Goal: Task Accomplishment & Management: Use online tool/utility

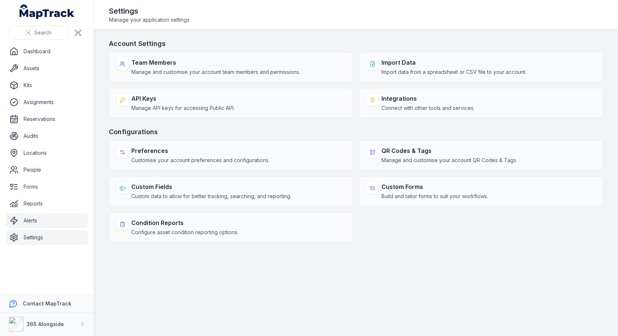
click at [42, 215] on link "Alerts" at bounding box center [47, 220] width 82 height 15
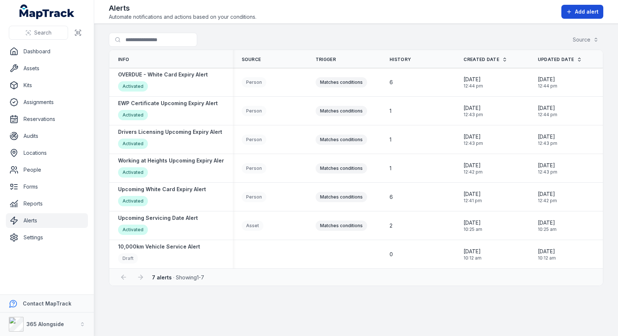
click at [591, 17] on button "Add alert" at bounding box center [583, 12] width 42 height 14
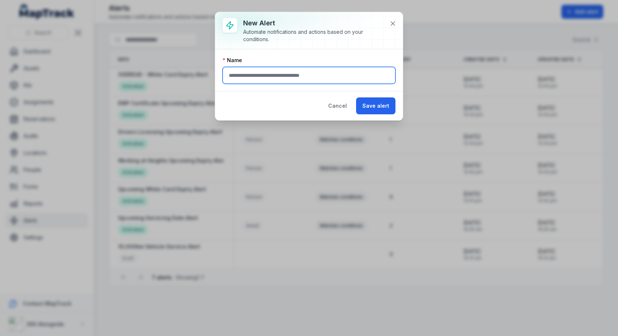
click at [296, 81] on input "text" at bounding box center [309, 75] width 173 height 17
type input "**********"
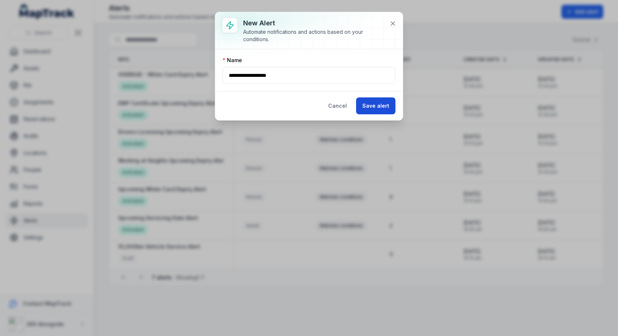
click at [371, 105] on button "Save alert" at bounding box center [375, 106] width 39 height 17
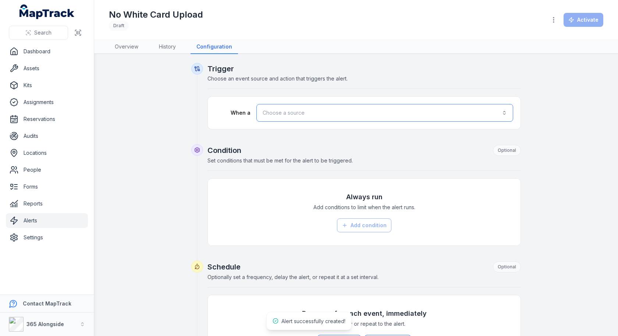
click at [337, 115] on button "Choose a source" at bounding box center [385, 113] width 257 height 18
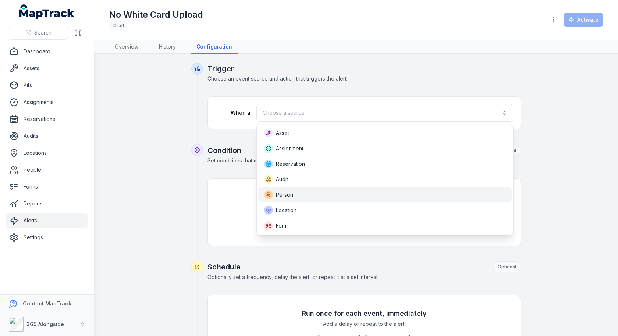
click at [314, 196] on div "Person" at bounding box center [385, 195] width 242 height 9
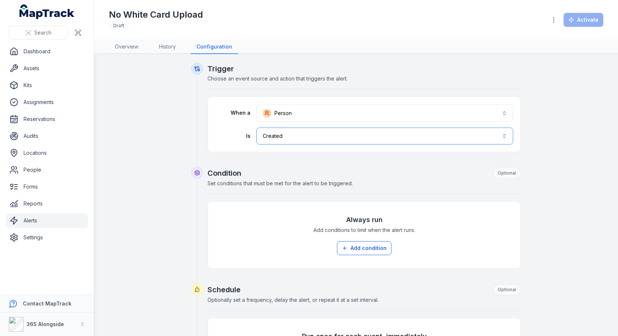
click at [324, 136] on button "Created ******" at bounding box center [385, 136] width 257 height 17
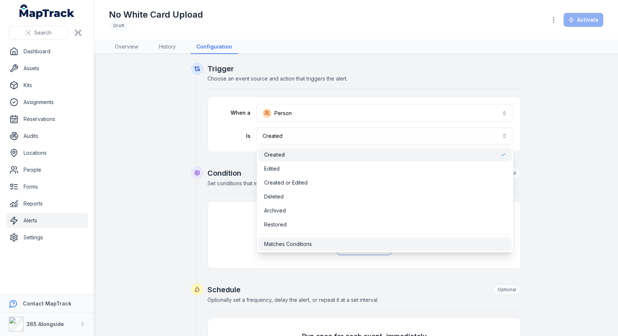
click at [315, 238] on div "Matches Conditions" at bounding box center [385, 244] width 254 height 13
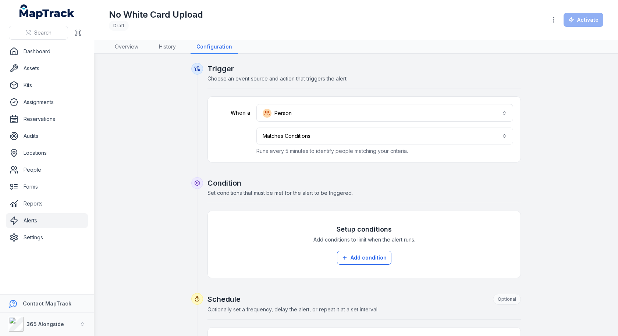
click at [373, 192] on div "Condition Set conditions that must be met for the alert to be triggered." at bounding box center [365, 190] width 314 height 25
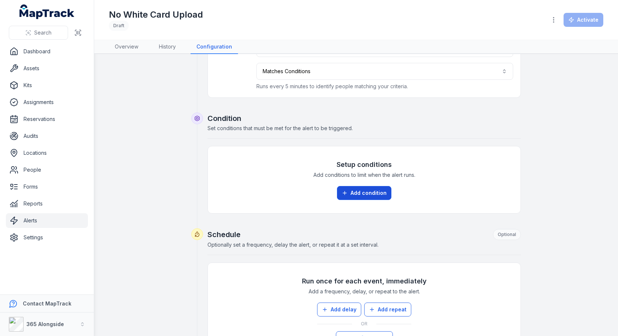
click at [373, 192] on button "Add condition" at bounding box center [364, 193] width 54 height 14
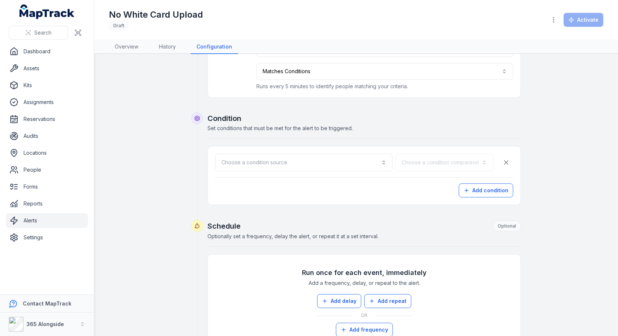
click at [361, 170] on div "Choose a condition source Choose a condition comparison Add condition" at bounding box center [364, 176] width 298 height 44
click at [363, 165] on button "Choose a condition source" at bounding box center [303, 163] width 177 height 18
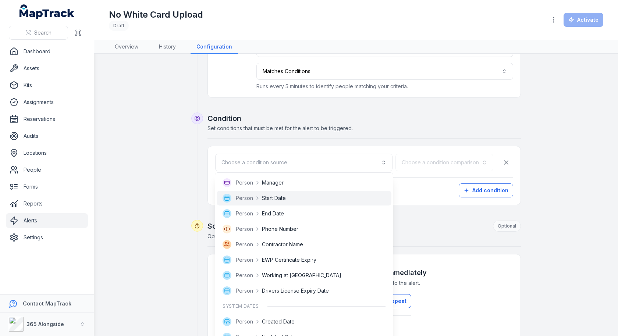
scroll to position [0, 0]
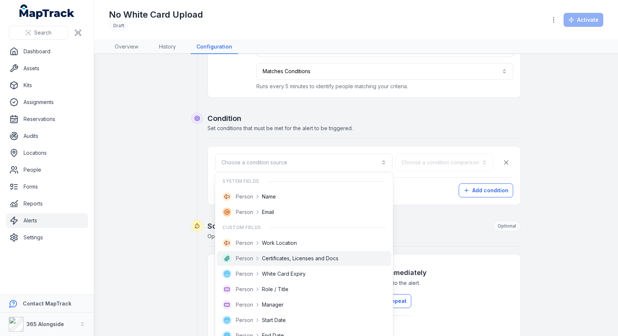
click at [340, 252] on div "Person Certificates, Licenses and Docs" at bounding box center [304, 258] width 175 height 15
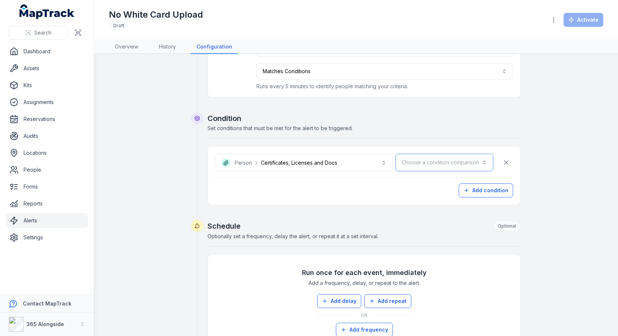
click at [467, 162] on button "Choose a condition comparison" at bounding box center [445, 163] width 98 height 18
click at [386, 131] on div "**********" at bounding box center [365, 159] width 314 height 92
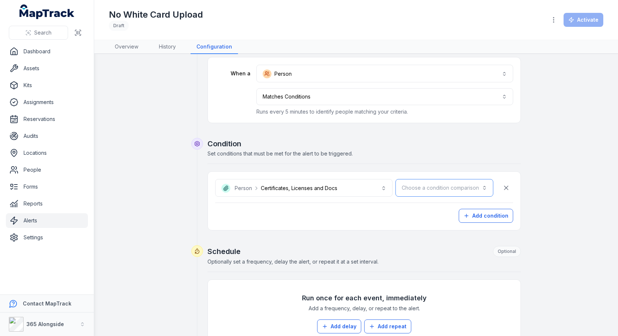
scroll to position [0, 0]
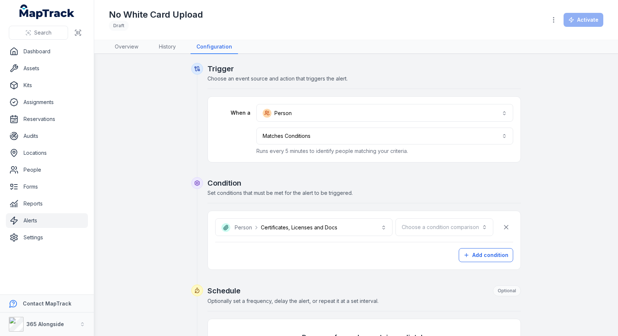
click at [357, 148] on p "Runs every 5 minutes to identify people matching your criteria." at bounding box center [385, 151] width 257 height 7
click at [364, 142] on button "**********" at bounding box center [385, 136] width 257 height 17
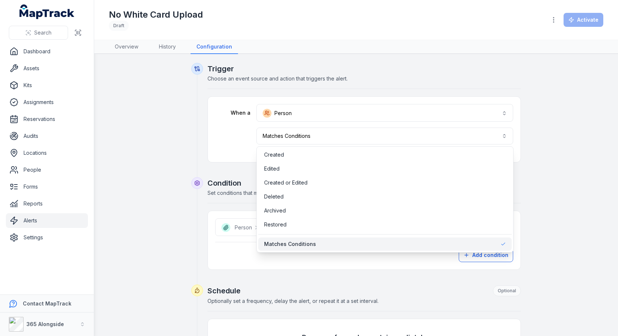
click at [245, 170] on div "**********" at bounding box center [365, 120] width 314 height 114
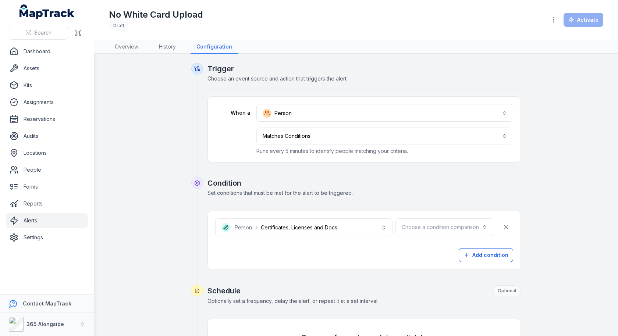
click at [377, 194] on div "Condition Set conditions that must be met for the alert to be triggered." at bounding box center [365, 190] width 314 height 25
click at [389, 182] on h2 "Condition" at bounding box center [365, 183] width 314 height 10
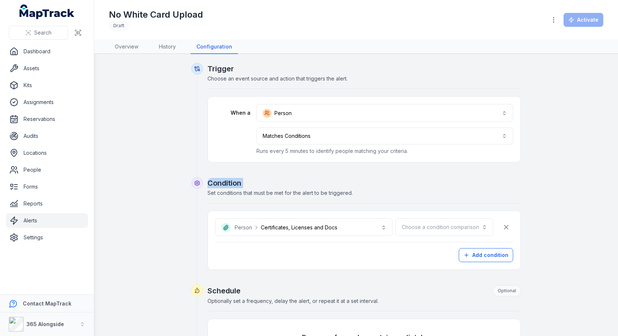
click at [389, 182] on h2 "Condition" at bounding box center [365, 183] width 314 height 10
click at [389, 184] on h2 "Condition" at bounding box center [365, 183] width 314 height 10
click at [431, 230] on button "Choose a condition comparison" at bounding box center [445, 228] width 98 height 18
click at [452, 254] on div "Does not have value" at bounding box center [462, 260] width 62 height 13
click at [417, 254] on div "Add condition" at bounding box center [364, 255] width 298 height 14
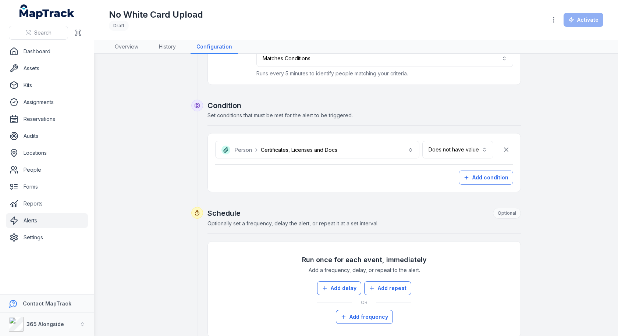
scroll to position [95, 0]
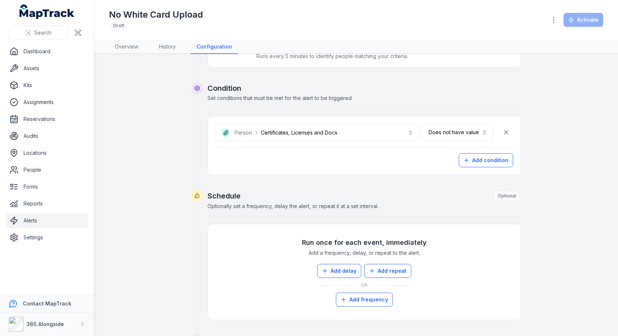
click at [379, 211] on div "Schedule Optional Optionally set a frequency, delay the alert, or repeat it at …" at bounding box center [365, 204] width 314 height 26
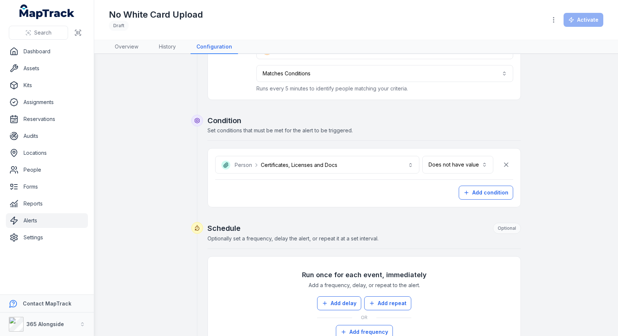
scroll to position [0, 0]
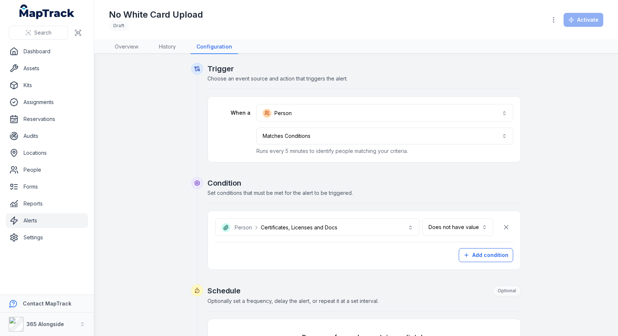
click at [45, 218] on link "Alerts" at bounding box center [47, 220] width 82 height 15
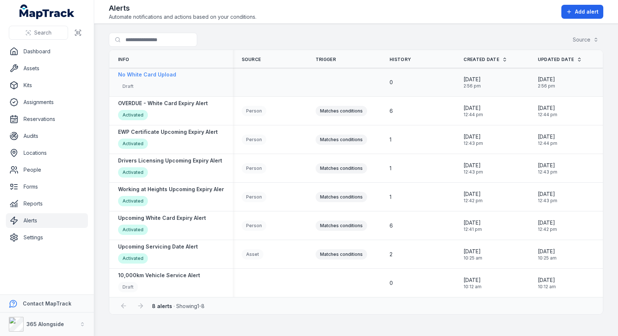
click at [166, 83] on div "Draft" at bounding box center [147, 87] width 58 height 12
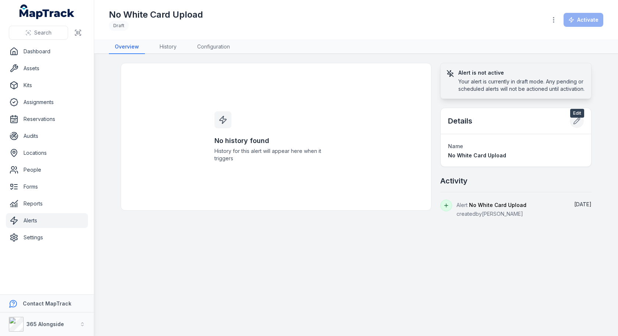
click at [582, 128] on button at bounding box center [577, 121] width 14 height 14
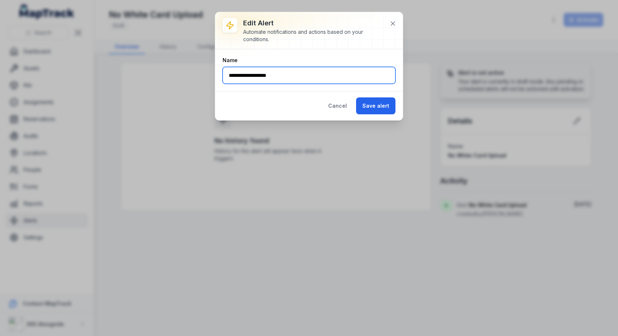
click at [283, 74] on input "**********" at bounding box center [309, 75] width 173 height 17
type input "**********"
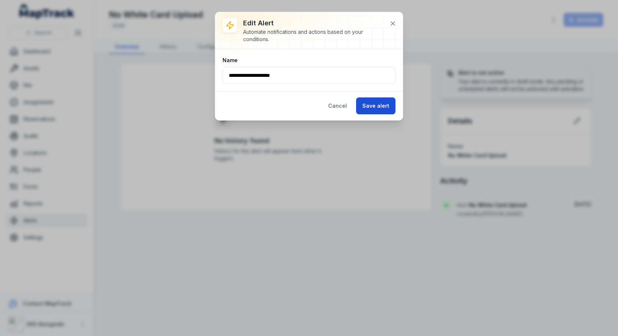
click at [376, 106] on button "Save alert" at bounding box center [375, 106] width 39 height 17
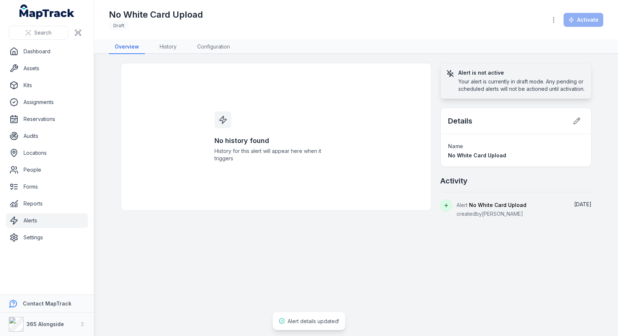
click at [140, 178] on div "No history found History for this alert will appear here when it triggers" at bounding box center [276, 137] width 311 height 148
click at [40, 243] on link "Settings" at bounding box center [47, 237] width 82 height 15
click at [326, 232] on main "No history found History for this alert will appear here when it triggers Alert…" at bounding box center [356, 195] width 524 height 282
